Goal: Find specific page/section: Find specific page/section

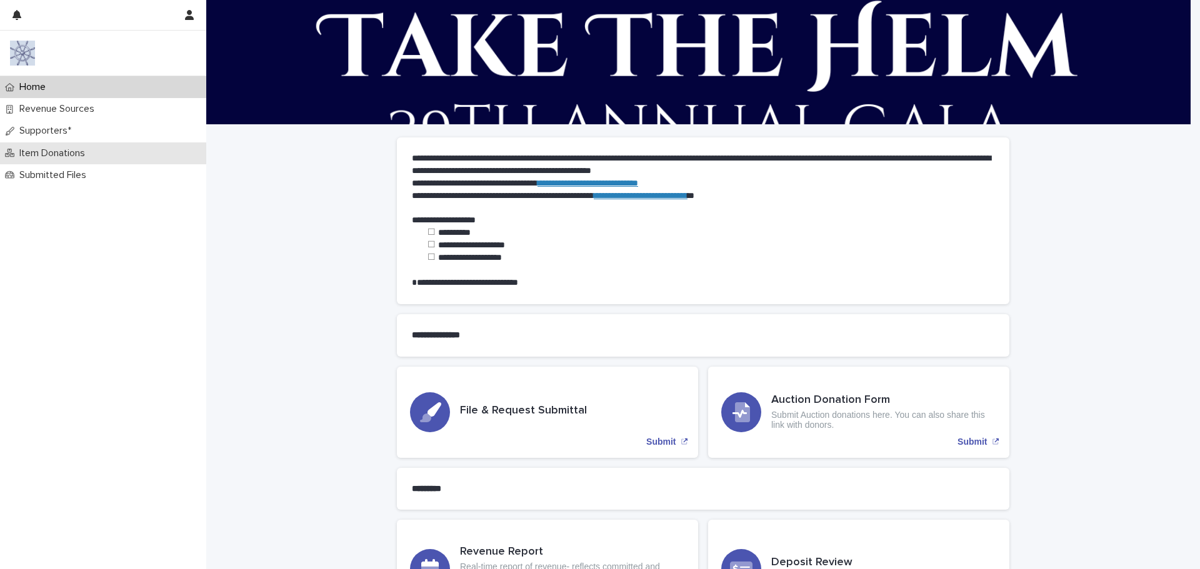
click at [54, 151] on p "Item Donations" at bounding box center [54, 153] width 81 height 12
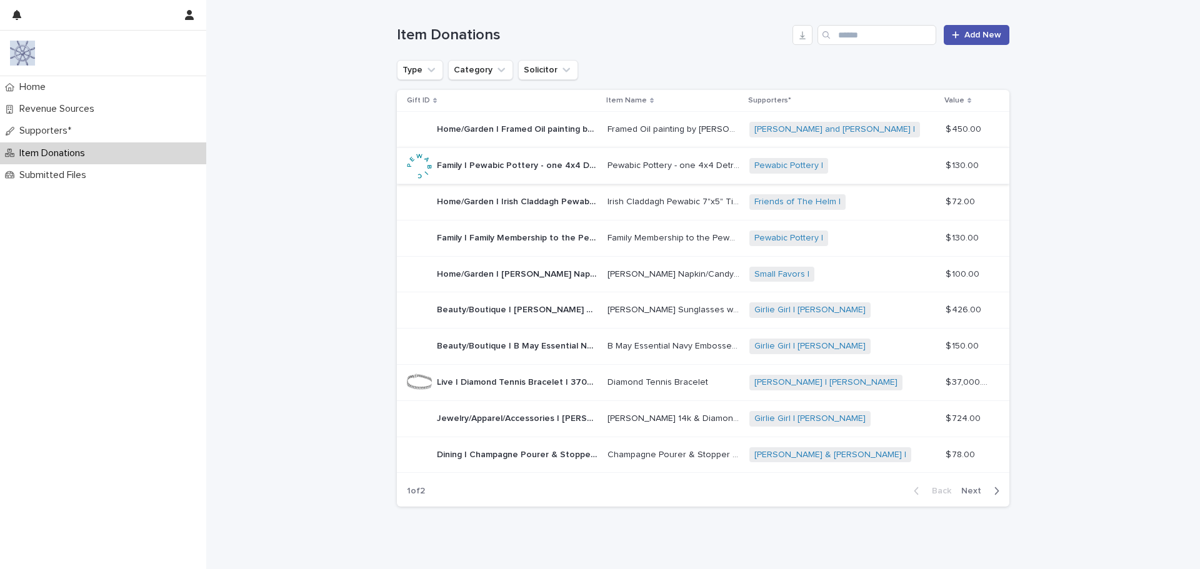
scroll to position [171, 0]
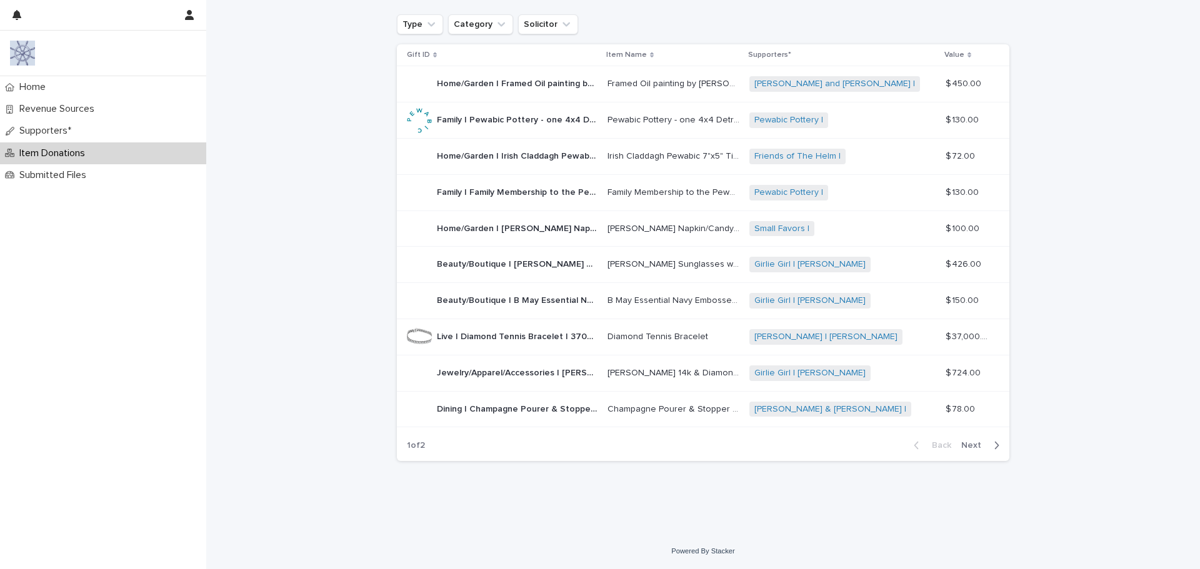
click at [974, 444] on span "Next" at bounding box center [974, 445] width 27 height 9
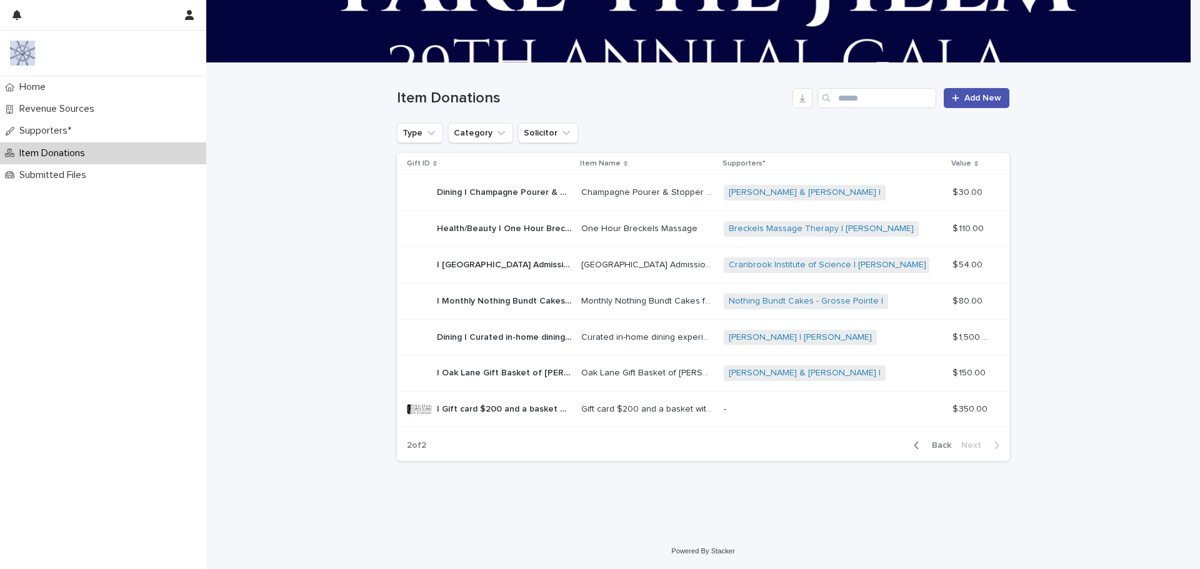
click at [493, 409] on p "| Gift card $200 and a basket with [MEDICAL_DATA] Products | 350" at bounding box center [505, 408] width 137 height 13
